Goal: Information Seeking & Learning: Learn about a topic

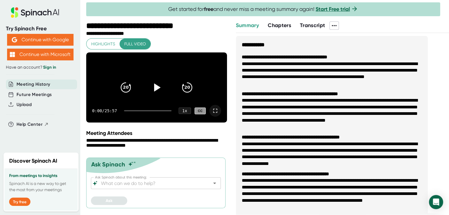
click at [211, 114] on icon at bounding box center [214, 110] width 7 height 7
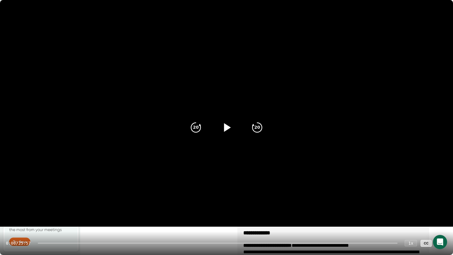
click at [224, 129] on icon at bounding box center [226, 127] width 15 height 15
click at [258, 132] on icon "20" at bounding box center [257, 127] width 15 height 15
click at [260, 127] on icon "20" at bounding box center [257, 127] width 15 height 15
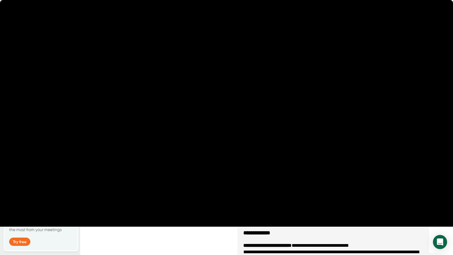
click at [260, 130] on icon "20" at bounding box center [257, 127] width 15 height 15
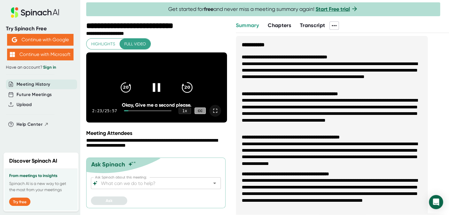
click at [186, 91] on icon "20" at bounding box center [187, 87] width 15 height 15
click at [188, 88] on icon "20" at bounding box center [187, 87] width 15 height 15
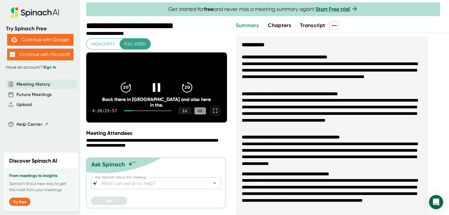
click at [153, 90] on icon at bounding box center [156, 87] width 7 height 9
click at [134, 88] on div "20" at bounding box center [125, 87] width 25 height 25
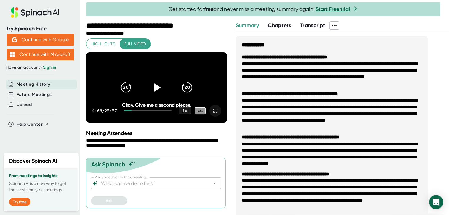
click at [159, 88] on icon at bounding box center [156, 87] width 15 height 15
click at [211, 114] on icon at bounding box center [214, 110] width 7 height 7
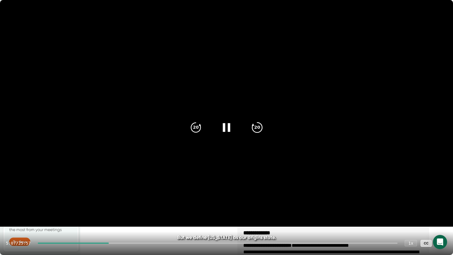
click at [254, 125] on icon "20" at bounding box center [257, 127] width 15 height 15
click at [259, 133] on icon "20" at bounding box center [257, 127] width 15 height 15
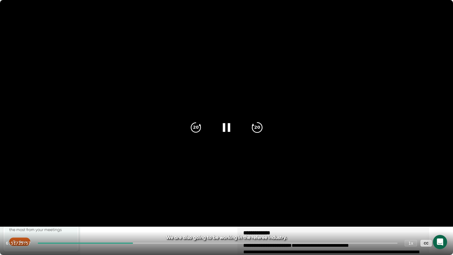
click at [259, 133] on icon "20" at bounding box center [257, 127] width 15 height 15
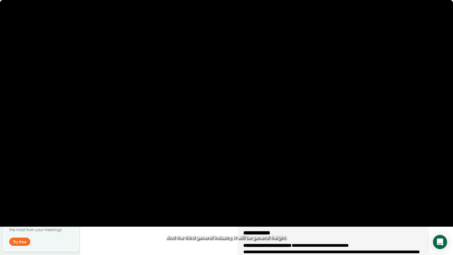
click at [259, 133] on icon "20" at bounding box center [257, 127] width 15 height 15
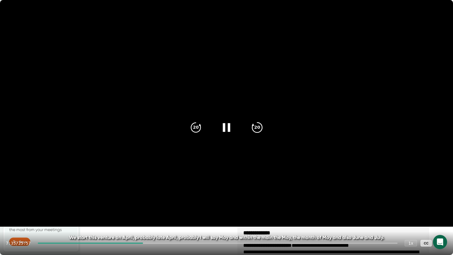
click at [258, 131] on icon "20" at bounding box center [257, 127] width 15 height 15
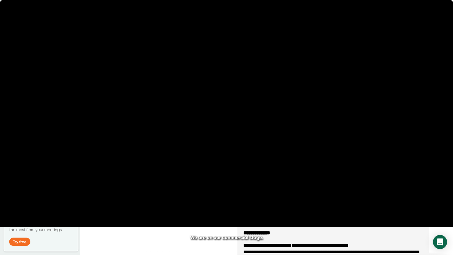
click at [258, 131] on icon "20" at bounding box center [257, 127] width 15 height 15
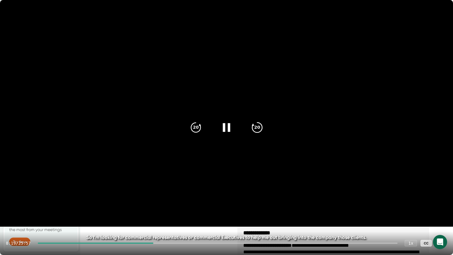
click at [260, 133] on icon "20" at bounding box center [257, 127] width 15 height 15
click at [260, 131] on icon "20" at bounding box center [257, 127] width 15 height 15
